Goal: Task Accomplishment & Management: Use online tool/utility

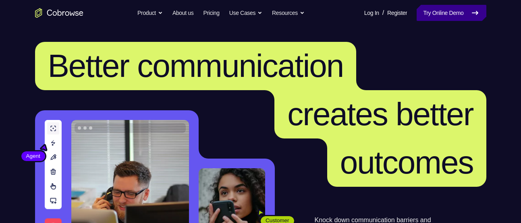
click at [453, 17] on link "Try Online Demo" at bounding box center [451, 13] width 69 height 16
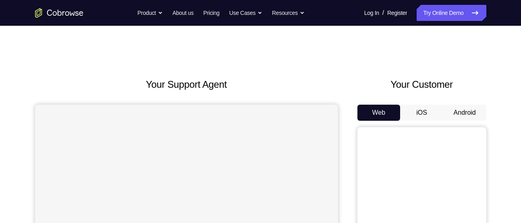
click at [458, 110] on button "Android" at bounding box center [464, 113] width 43 height 16
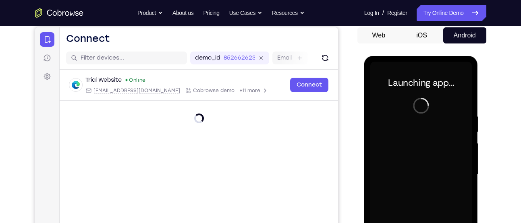
scroll to position [113, 0]
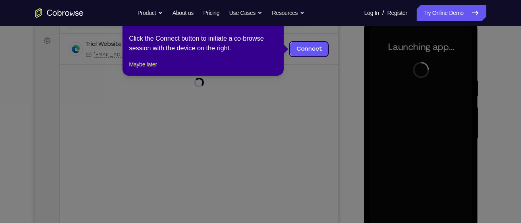
click at [166, 99] on icon at bounding box center [263, 111] width 527 height 223
click at [149, 76] on div "1 of 8 × Click the Connect button to initiate a co-browse session with the devi…" at bounding box center [203, 44] width 161 height 63
click at [152, 69] on button "Maybe later" at bounding box center [143, 65] width 28 height 10
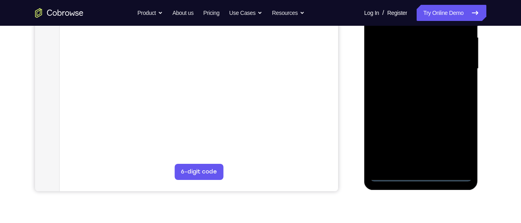
scroll to position [185, 0]
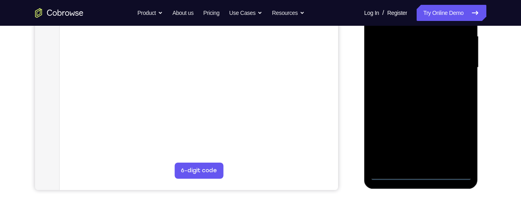
click at [420, 177] on div at bounding box center [421, 68] width 102 height 226
click at [451, 144] on div at bounding box center [421, 68] width 102 height 226
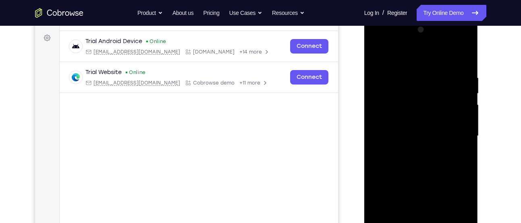
scroll to position [115, 0]
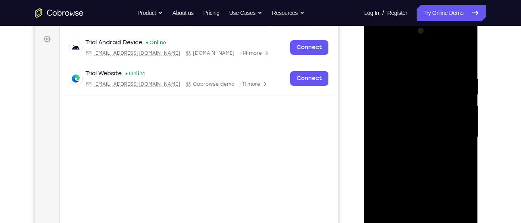
click at [416, 63] on div at bounding box center [421, 138] width 102 height 226
click at [458, 137] on div at bounding box center [421, 138] width 102 height 226
click at [413, 152] on div at bounding box center [421, 138] width 102 height 226
click at [413, 133] on div at bounding box center [421, 138] width 102 height 226
click at [424, 122] on div at bounding box center [421, 138] width 102 height 226
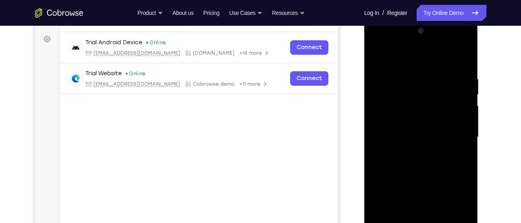
click at [411, 135] on div at bounding box center [421, 138] width 102 height 226
click at [411, 161] on div at bounding box center [421, 138] width 102 height 226
click at [439, 59] on div at bounding box center [421, 138] width 102 height 226
click at [432, 71] on div at bounding box center [421, 138] width 102 height 226
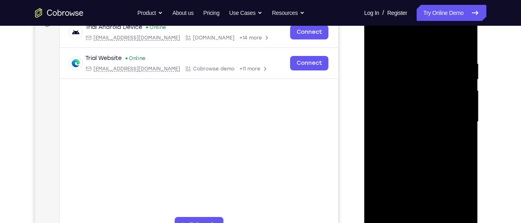
scroll to position [135, 0]
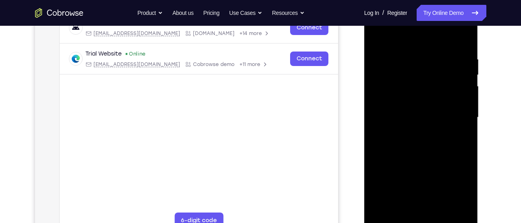
click at [423, 141] on div at bounding box center [421, 118] width 102 height 226
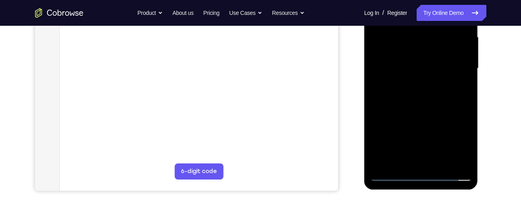
scroll to position [185, 0]
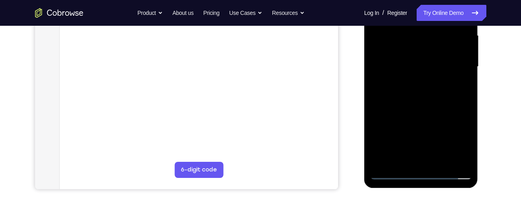
click at [432, 106] on div at bounding box center [421, 67] width 102 height 226
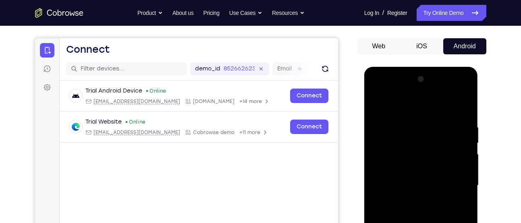
scroll to position [69, 0]
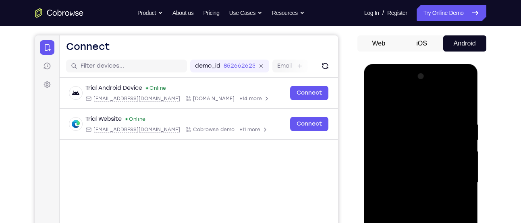
click at [410, 114] on div at bounding box center [421, 183] width 102 height 226
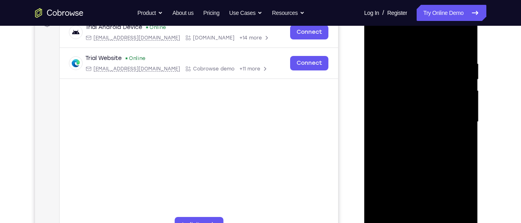
scroll to position [140, 0]
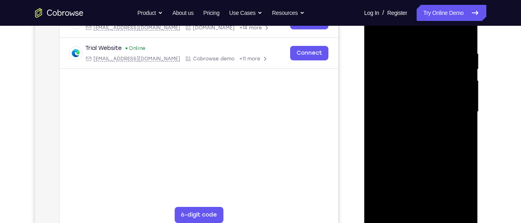
click at [456, 115] on div at bounding box center [421, 112] width 102 height 226
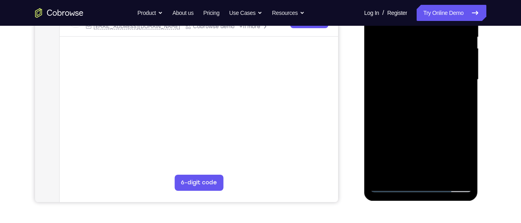
scroll to position [173, 0]
click at [386, 110] on div at bounding box center [421, 80] width 102 height 226
click at [449, 81] on div at bounding box center [421, 80] width 102 height 226
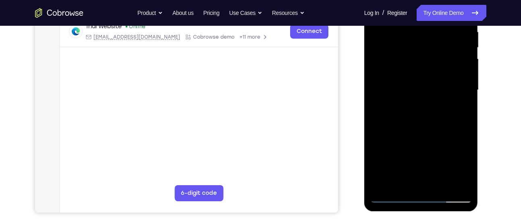
click at [455, 89] on div at bounding box center [421, 90] width 102 height 226
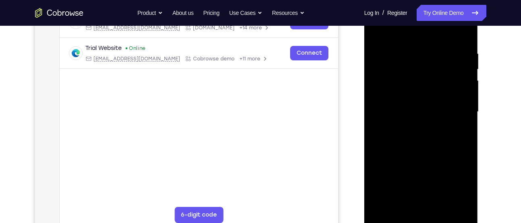
scroll to position [140, 0]
click at [455, 93] on div at bounding box center [421, 113] width 102 height 226
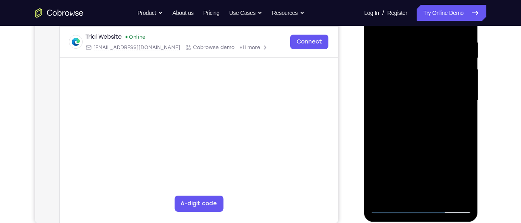
click at [456, 93] on div at bounding box center [421, 101] width 102 height 226
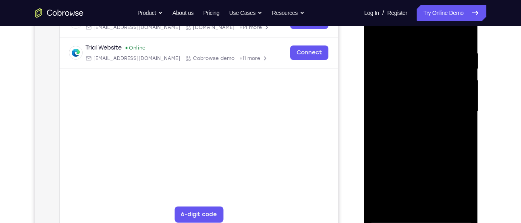
scroll to position [140, 0]
drag, startPoint x: 457, startPoint y: 92, endPoint x: 410, endPoint y: 89, distance: 46.4
click at [410, 89] on div at bounding box center [421, 112] width 102 height 226
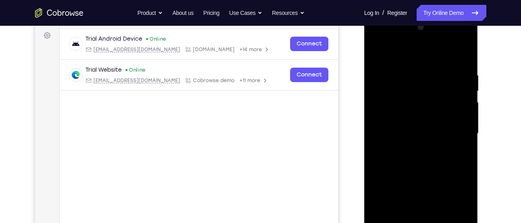
scroll to position [118, 0]
click at [451, 103] on div at bounding box center [421, 135] width 102 height 226
drag, startPoint x: 457, startPoint y: 108, endPoint x: 358, endPoint y: 118, distance: 100.1
click at [364, 118] on html "Online web based iOS Simulators and Android Emulators. Run iPhone, iPad, Mobile…" at bounding box center [421, 137] width 115 height 242
drag, startPoint x: 386, startPoint y: 130, endPoint x: 460, endPoint y: 118, distance: 75.1
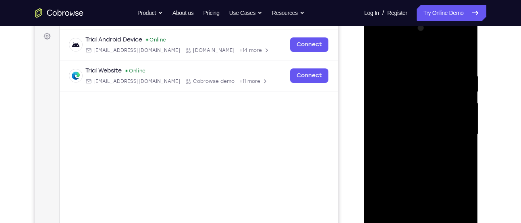
click at [460, 118] on div at bounding box center [421, 135] width 102 height 226
drag, startPoint x: 460, startPoint y: 118, endPoint x: 410, endPoint y: 115, distance: 50.5
click at [410, 115] on div at bounding box center [421, 135] width 102 height 226
drag, startPoint x: 453, startPoint y: 119, endPoint x: 412, endPoint y: 121, distance: 41.2
click at [412, 121] on div at bounding box center [421, 135] width 102 height 226
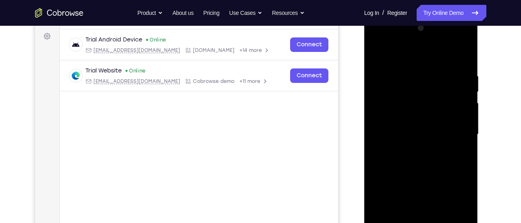
drag, startPoint x: 457, startPoint y: 123, endPoint x: 413, endPoint y: 129, distance: 44.7
click at [413, 129] on div at bounding box center [421, 135] width 102 height 226
drag, startPoint x: 457, startPoint y: 125, endPoint x: 383, endPoint y: 138, distance: 74.9
click at [383, 138] on div at bounding box center [421, 135] width 102 height 226
drag, startPoint x: 448, startPoint y: 132, endPoint x: 384, endPoint y: 131, distance: 64.1
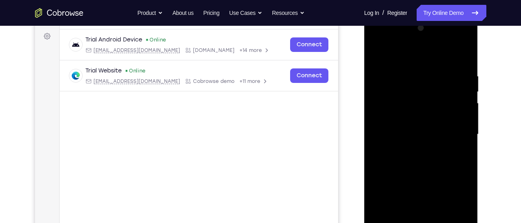
click at [384, 131] on div at bounding box center [421, 135] width 102 height 226
click at [463, 57] on div at bounding box center [421, 135] width 102 height 226
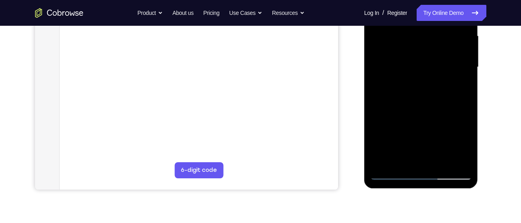
scroll to position [186, 0]
drag, startPoint x: 428, startPoint y: 136, endPoint x: 424, endPoint y: 32, distance: 104.4
click at [424, 32] on div at bounding box center [421, 66] width 102 height 226
drag, startPoint x: 413, startPoint y: 122, endPoint x: 401, endPoint y: 24, distance: 98.8
click at [401, 24] on div at bounding box center [421, 66] width 102 height 226
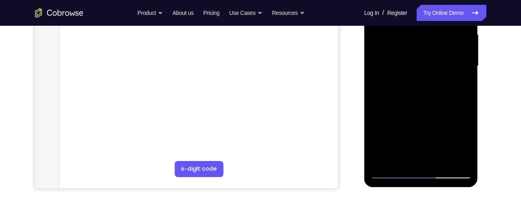
drag, startPoint x: 394, startPoint y: 119, endPoint x: 392, endPoint y: 42, distance: 77.0
click at [392, 42] on div at bounding box center [421, 66] width 102 height 226
click at [403, 161] on div at bounding box center [421, 66] width 102 height 226
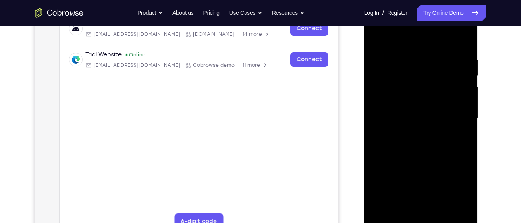
scroll to position [120, 0]
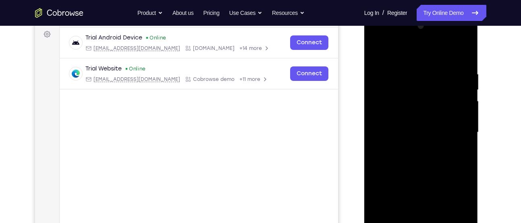
click at [402, 52] on div at bounding box center [421, 133] width 102 height 226
click at [397, 81] on div at bounding box center [421, 133] width 102 height 226
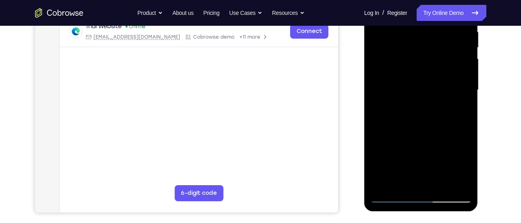
scroll to position [162, 0]
click at [397, 125] on div at bounding box center [421, 90] width 102 height 226
click at [466, 74] on div at bounding box center [421, 90] width 102 height 226
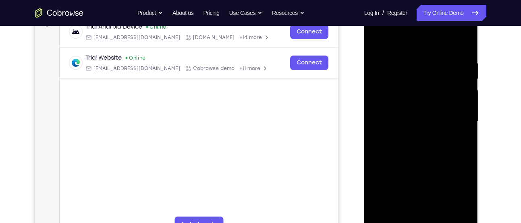
scroll to position [130, 0]
click at [468, 106] on div at bounding box center [421, 122] width 102 height 226
click at [467, 104] on div at bounding box center [421, 122] width 102 height 226
click at [467, 103] on div at bounding box center [421, 122] width 102 height 226
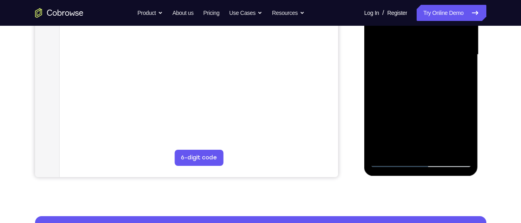
scroll to position [198, 0]
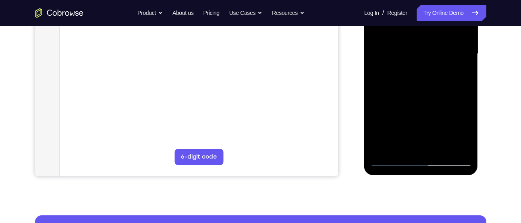
click at [458, 147] on div at bounding box center [421, 54] width 102 height 226
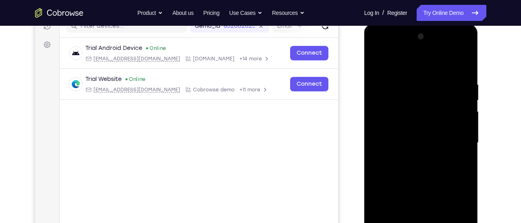
click at [377, 59] on div at bounding box center [421, 143] width 102 height 226
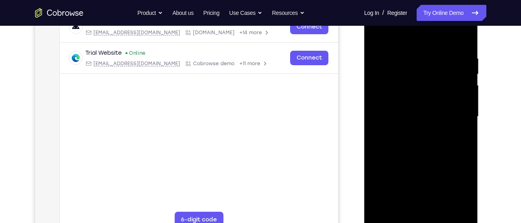
drag, startPoint x: 430, startPoint y: 150, endPoint x: 430, endPoint y: 38, distance: 112.4
click at [430, 38] on div at bounding box center [421, 117] width 102 height 226
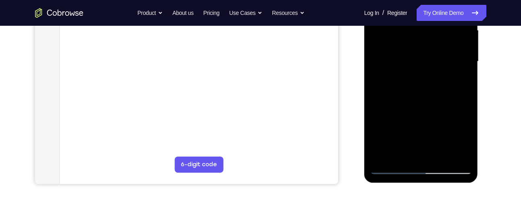
scroll to position [191, 0]
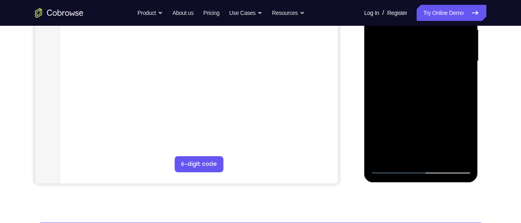
click at [395, 130] on div at bounding box center [421, 61] width 102 height 226
click at [417, 76] on div at bounding box center [421, 61] width 102 height 226
